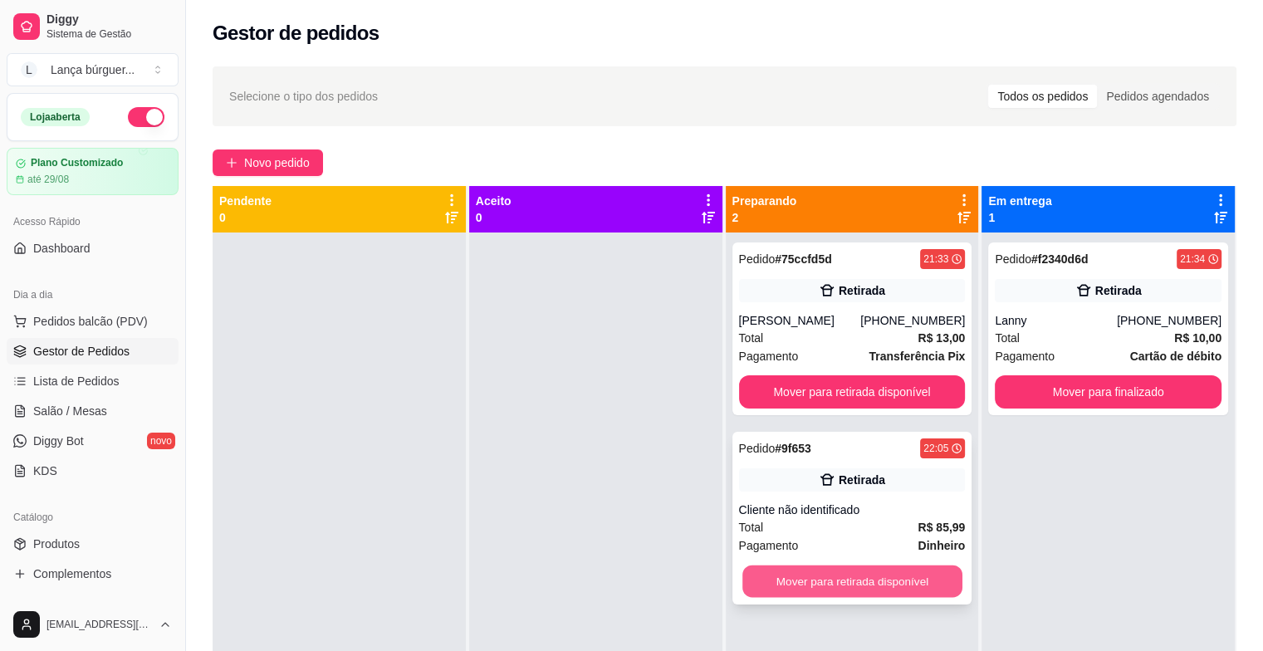
click at [859, 585] on button "Mover para retirada disponível" at bounding box center [852, 581] width 220 height 32
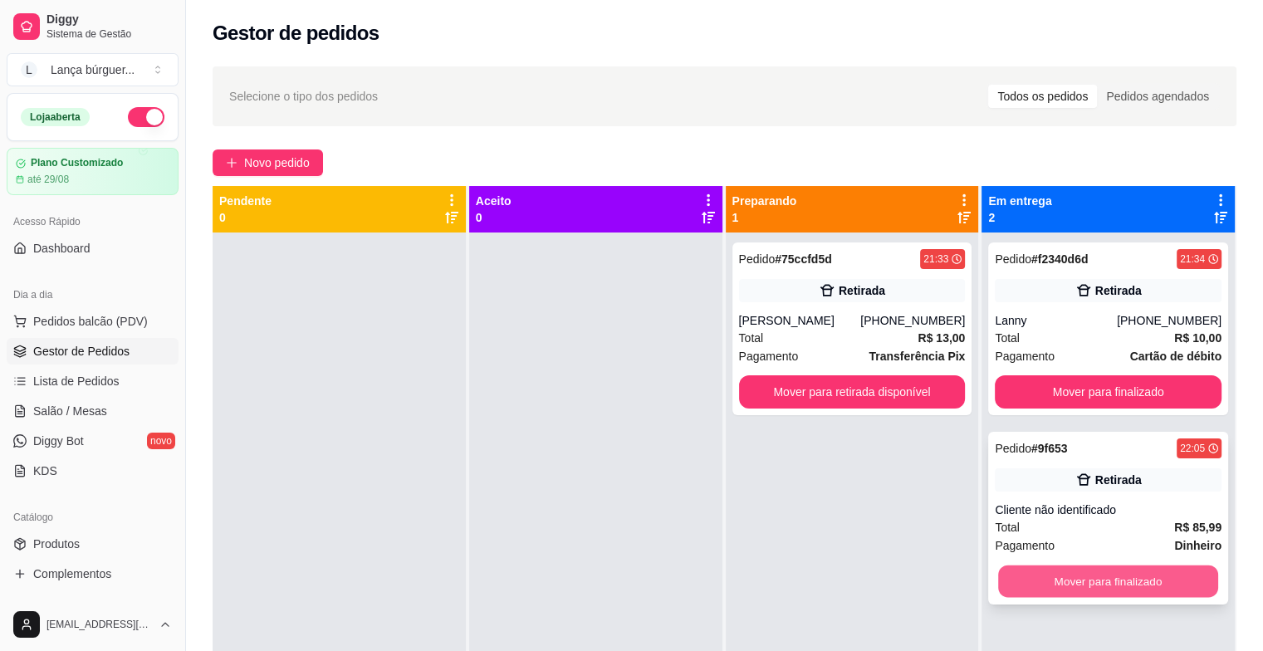
click at [1074, 580] on button "Mover para finalizado" at bounding box center [1108, 581] width 220 height 32
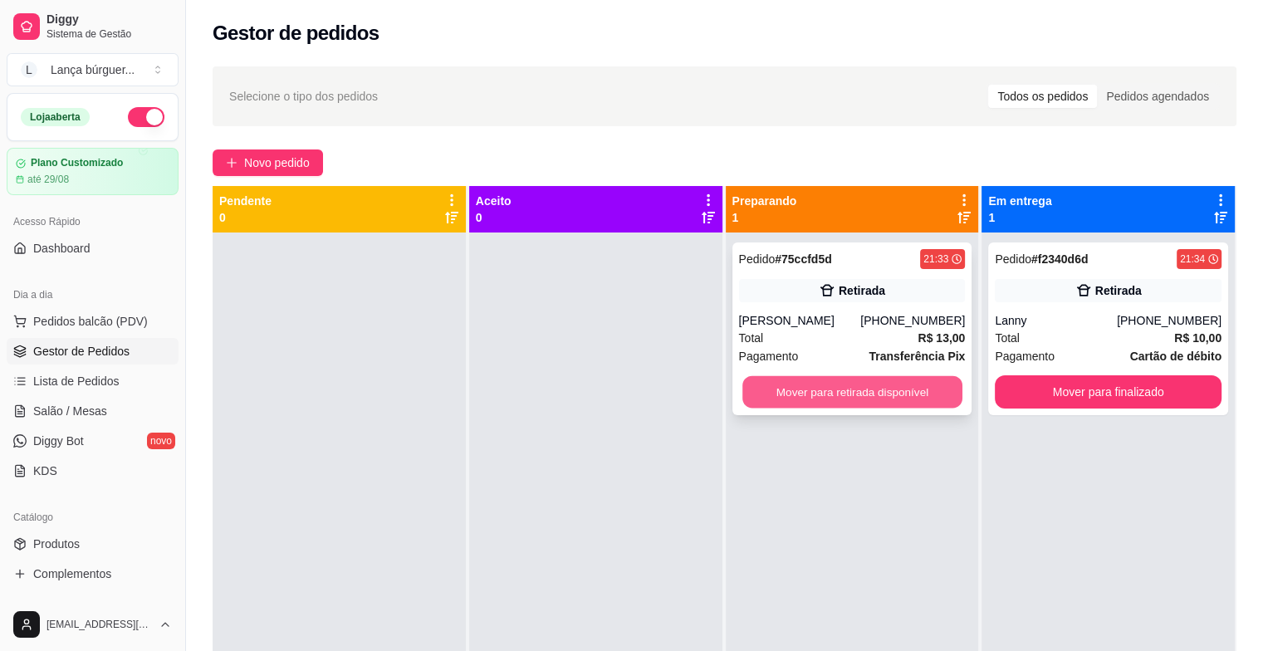
click at [877, 389] on button "Mover para retirada disponível" at bounding box center [852, 392] width 220 height 32
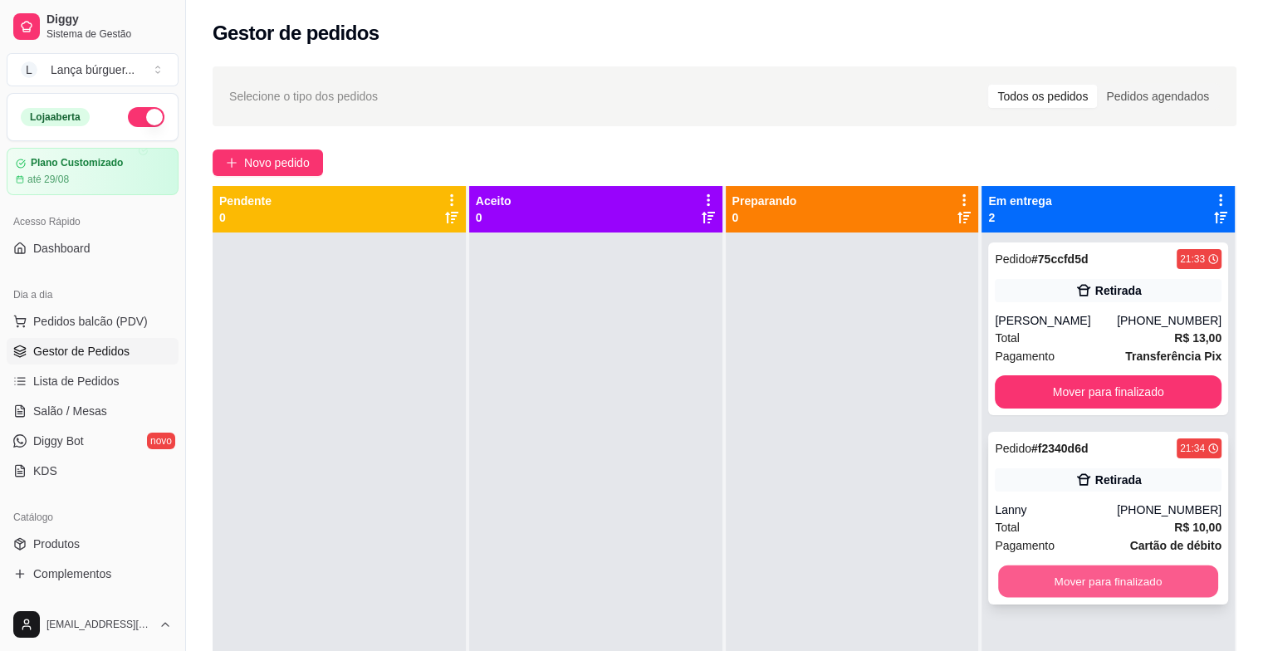
click at [1058, 575] on button "Mover para finalizado" at bounding box center [1108, 581] width 220 height 32
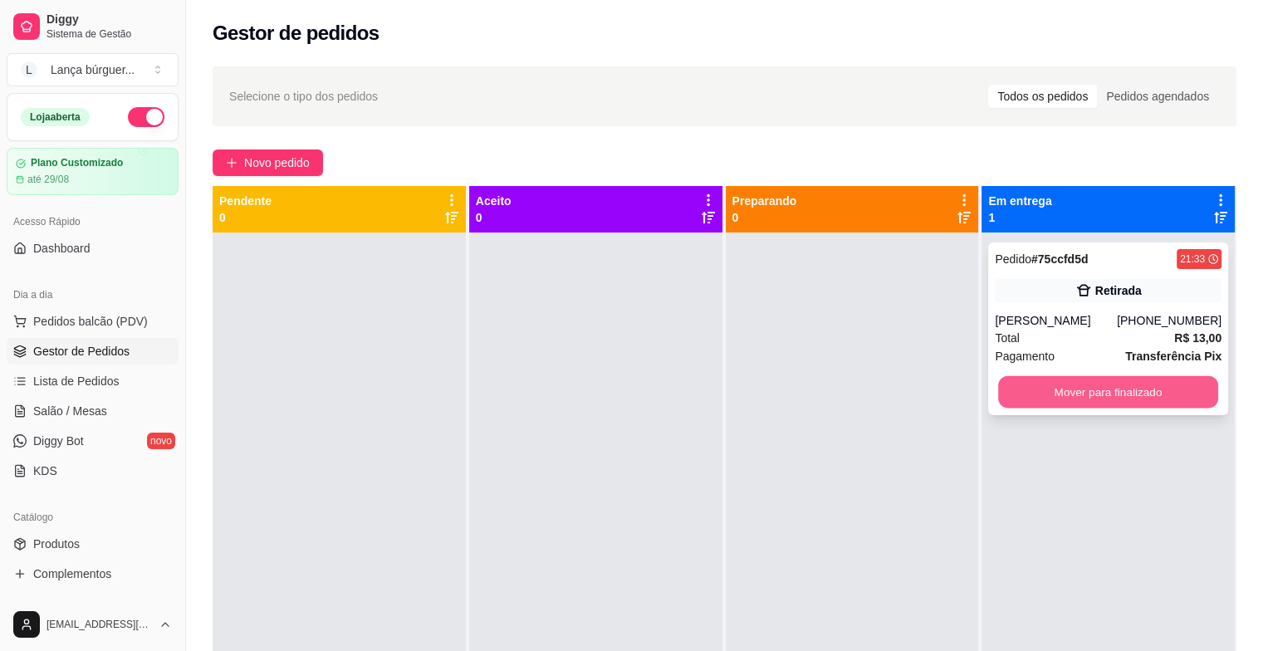
click at [1106, 397] on button "Mover para finalizado" at bounding box center [1108, 392] width 220 height 32
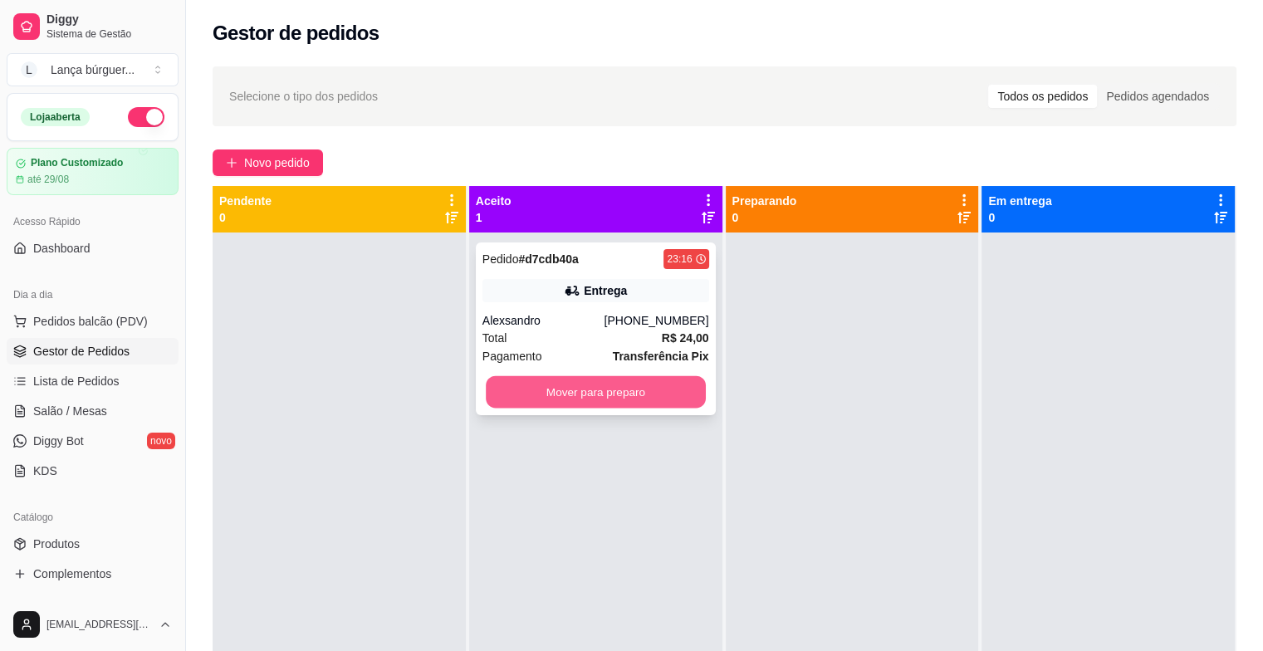
click at [595, 387] on button "Mover para preparo" at bounding box center [596, 392] width 220 height 32
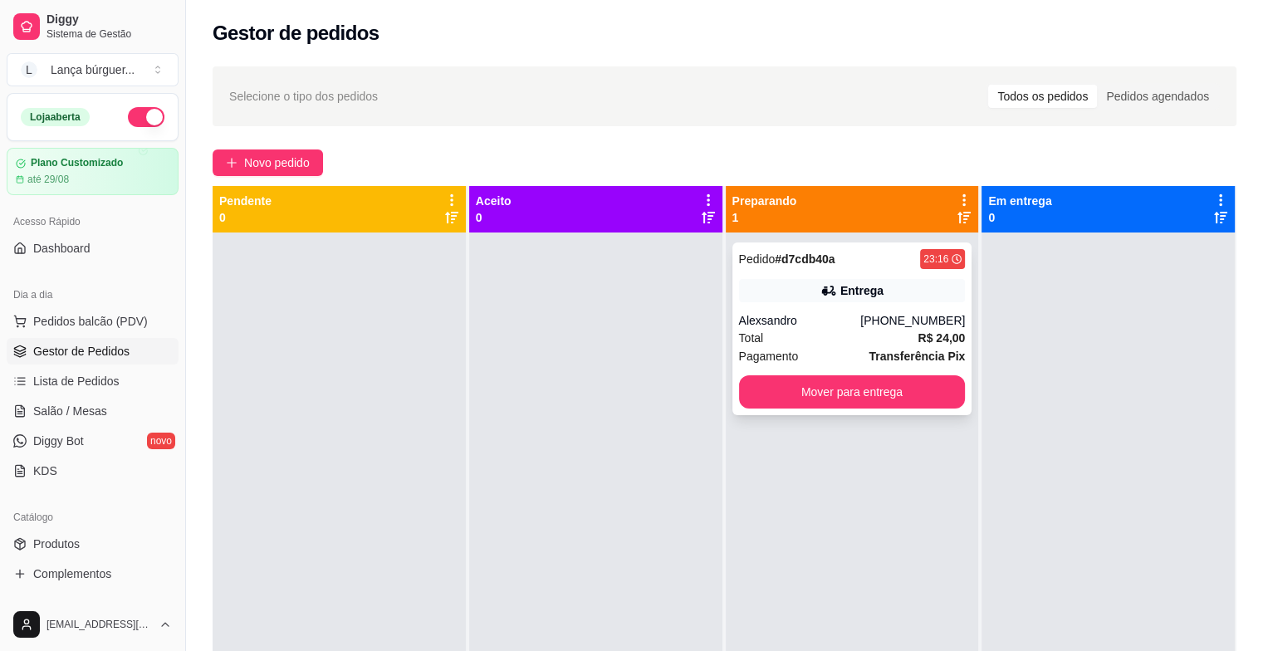
click at [776, 302] on div "Pedido # d7cdb40a 23:16 Entrega Alexsandro [PHONE_NUMBER] Total R$ 24,00 Pagame…" at bounding box center [852, 328] width 240 height 173
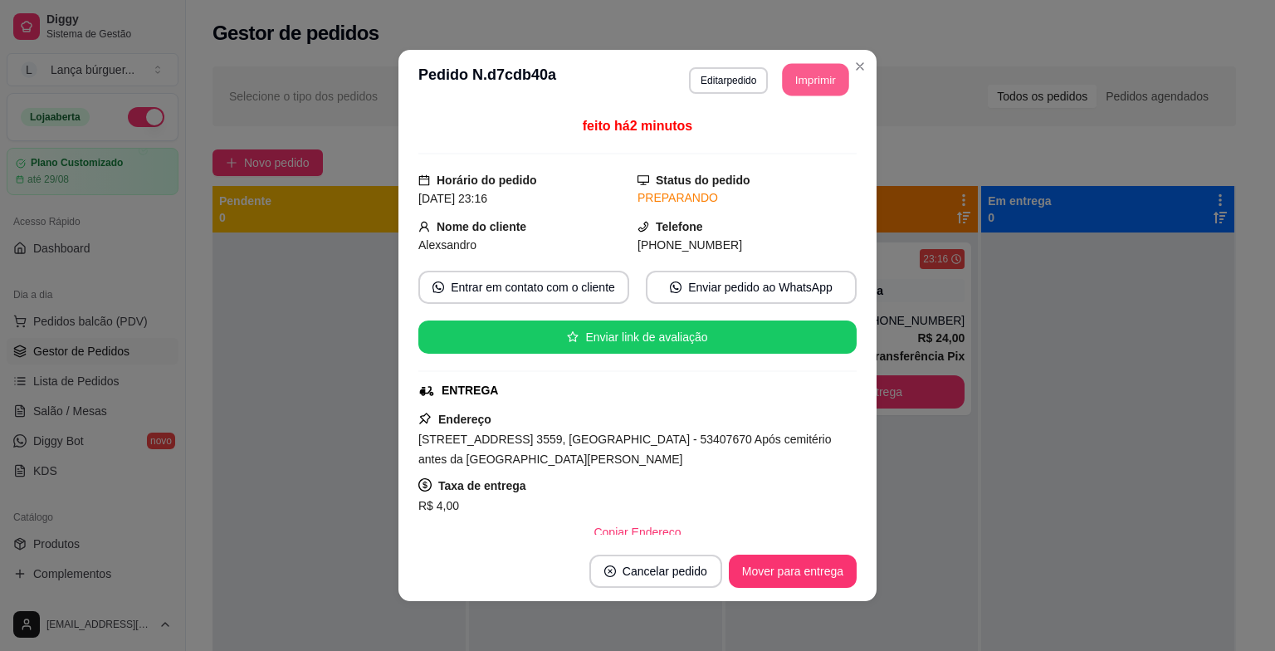
click at [807, 80] on button "Imprimir" at bounding box center [816, 80] width 66 height 32
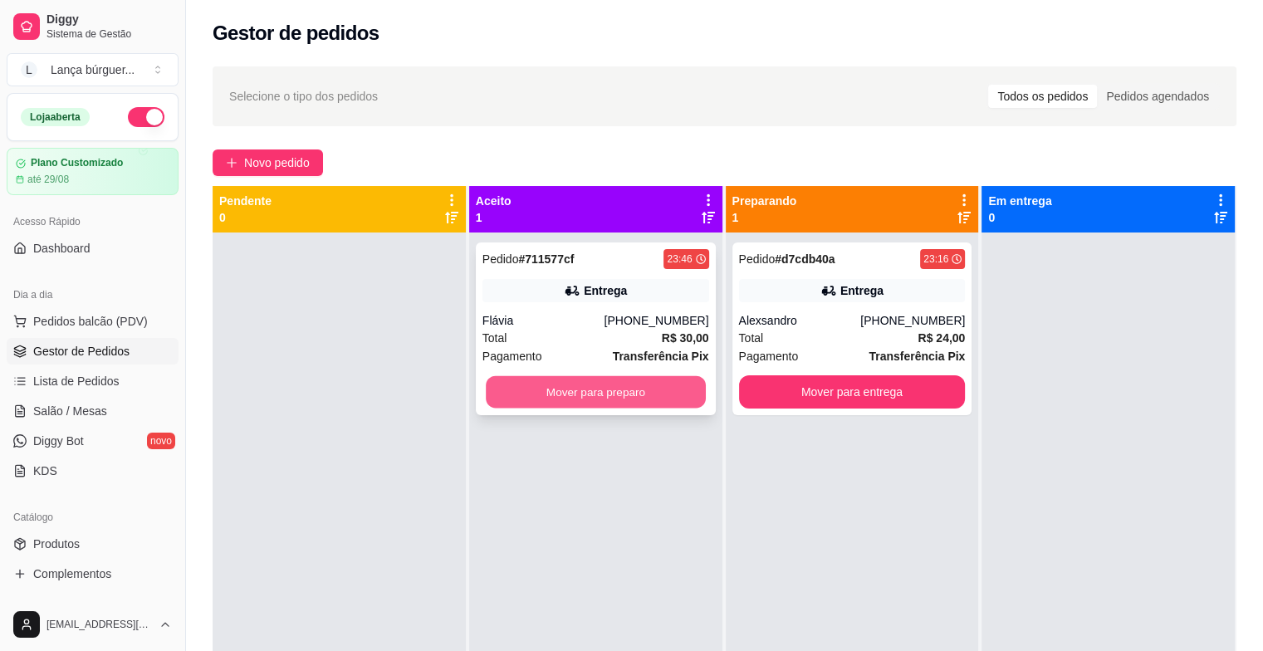
click at [545, 399] on button "Mover para preparo" at bounding box center [596, 392] width 220 height 32
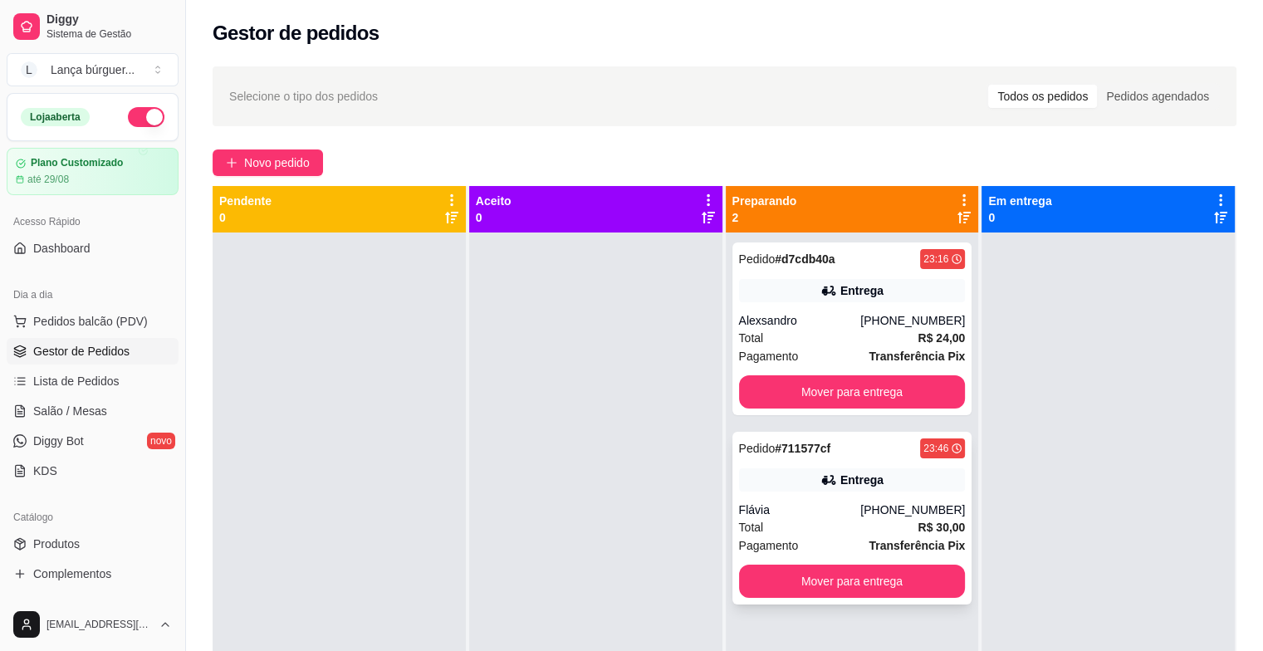
click at [791, 479] on div "Entrega" at bounding box center [852, 479] width 227 height 23
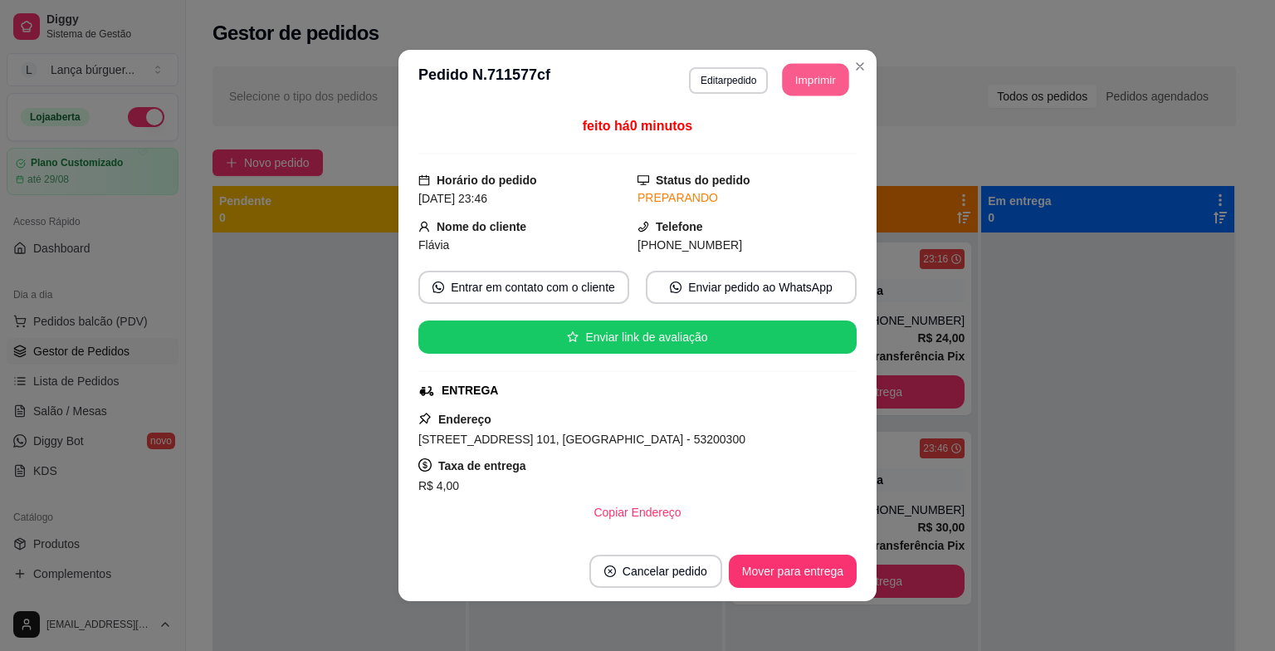
click at [815, 78] on button "Imprimir" at bounding box center [816, 80] width 66 height 32
click at [755, 585] on button "Mover para entrega" at bounding box center [793, 571] width 125 height 32
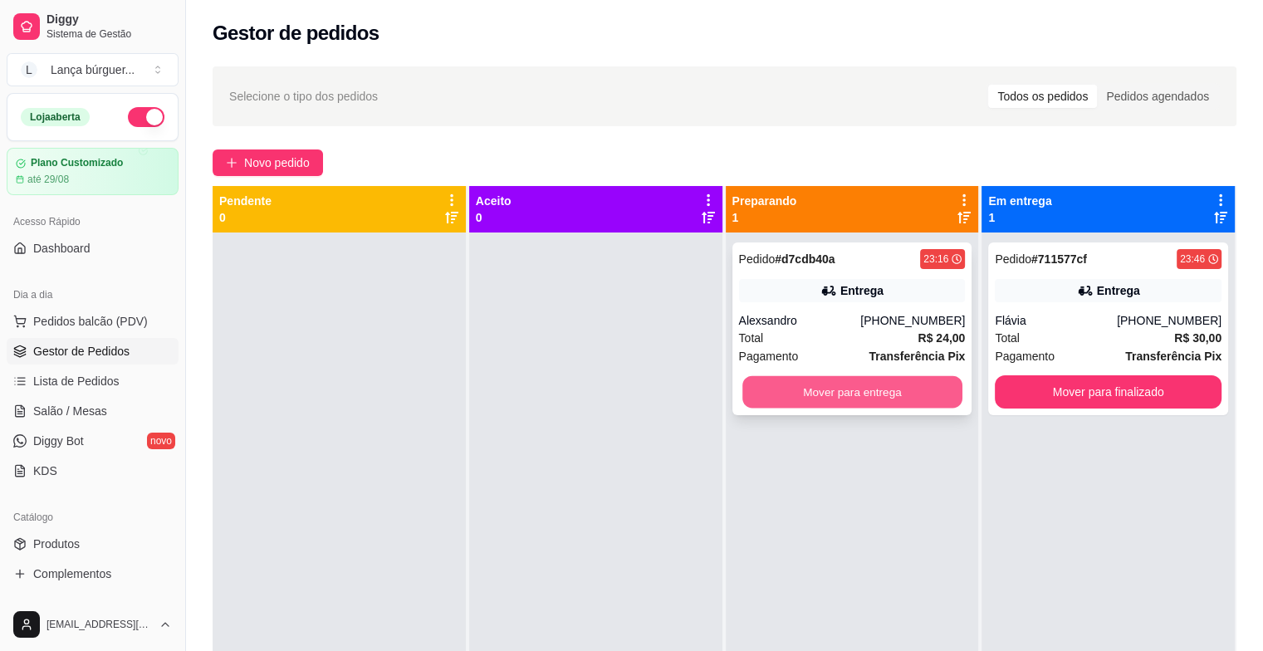
click at [810, 398] on button "Mover para entrega" at bounding box center [852, 392] width 220 height 32
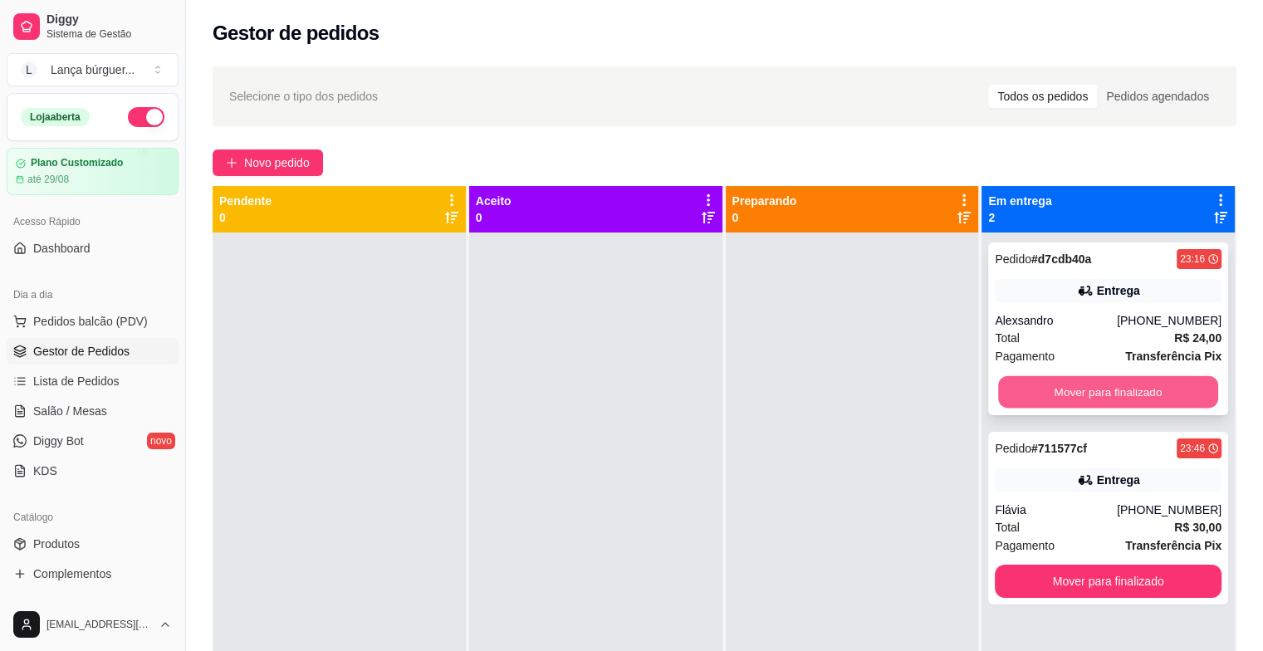
click at [1106, 395] on button "Mover para finalizado" at bounding box center [1108, 392] width 220 height 32
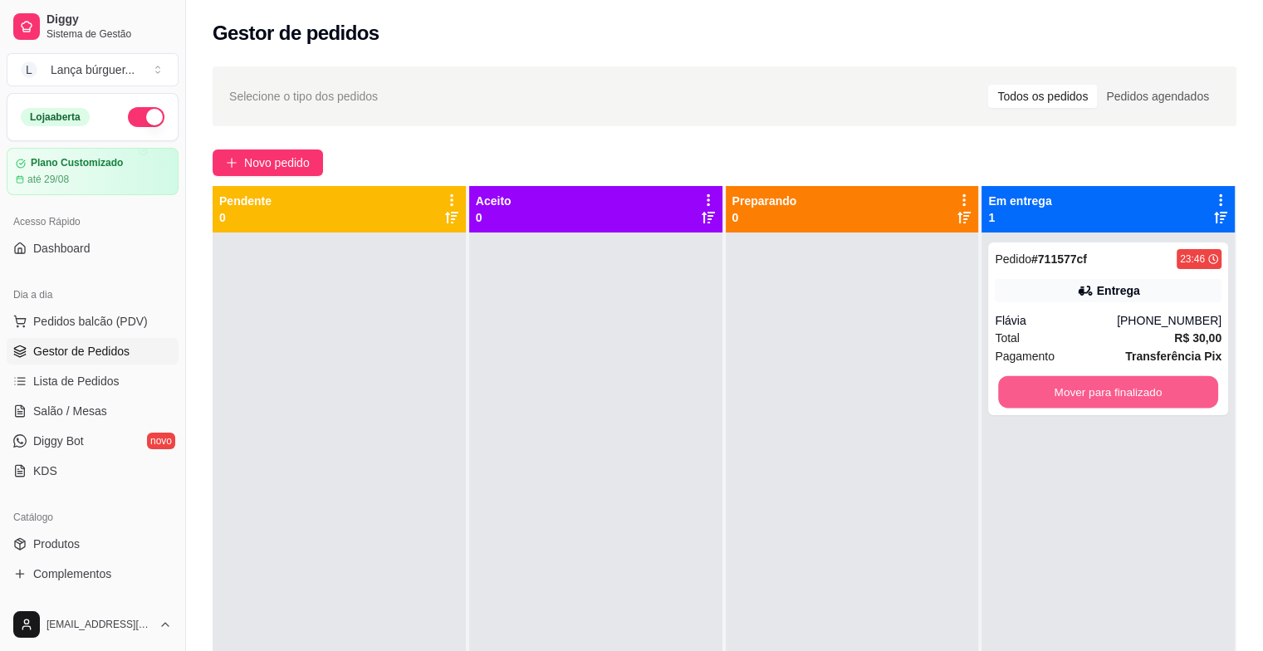
click at [1106, 395] on button "Mover para finalizado" at bounding box center [1108, 392] width 220 height 32
